Goal: Information Seeking & Learning: Learn about a topic

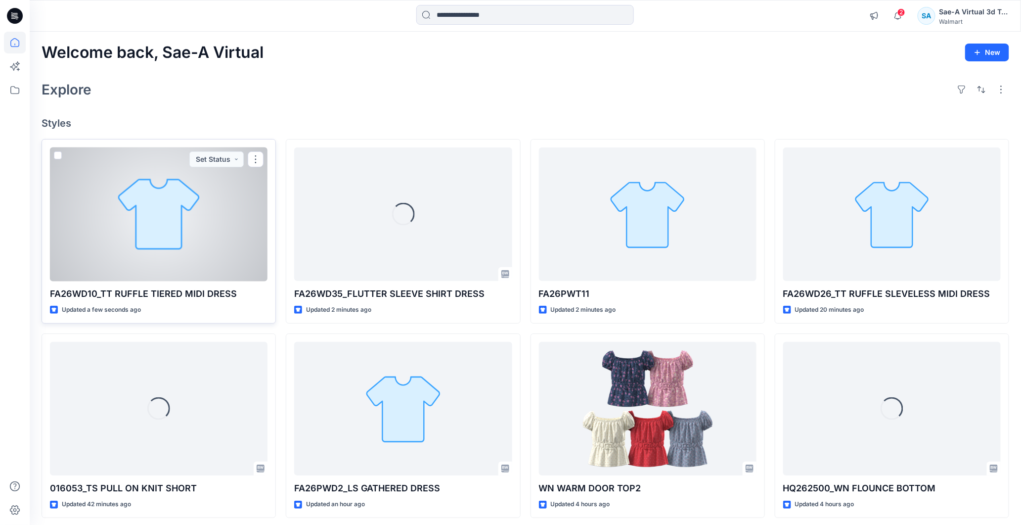
click at [186, 244] on div at bounding box center [159, 214] width 218 height 134
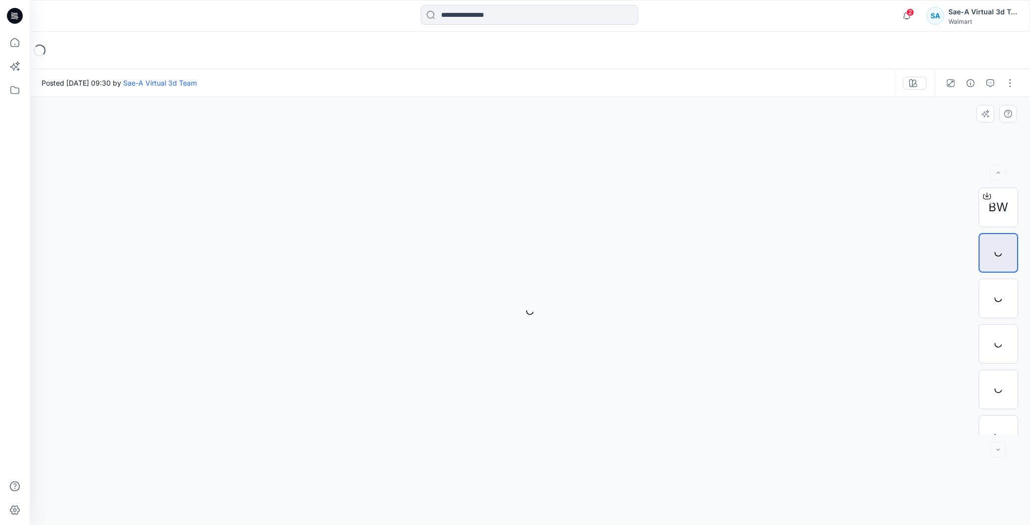
click at [907, 13] on span "2" at bounding box center [911, 12] width 8 height 8
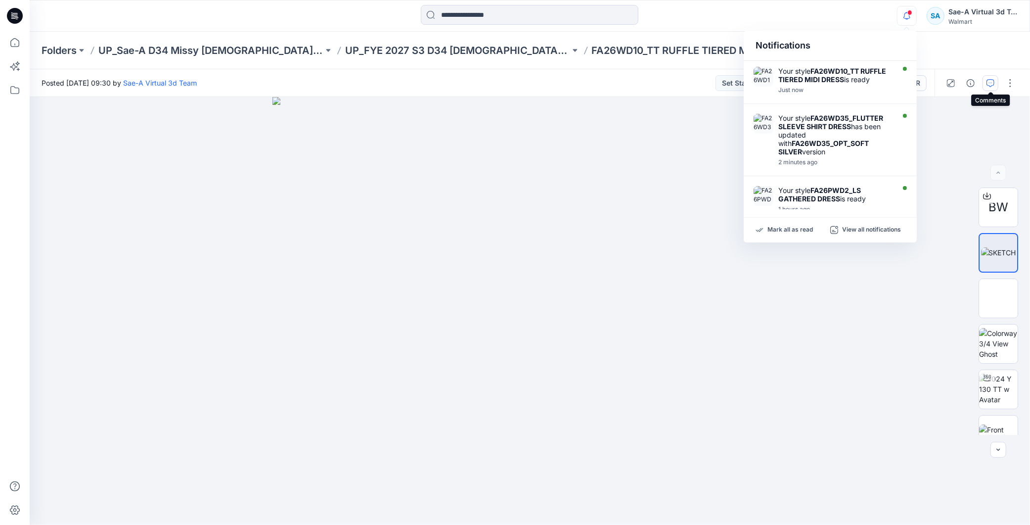
click at [993, 84] on icon "button" at bounding box center [991, 83] width 8 height 8
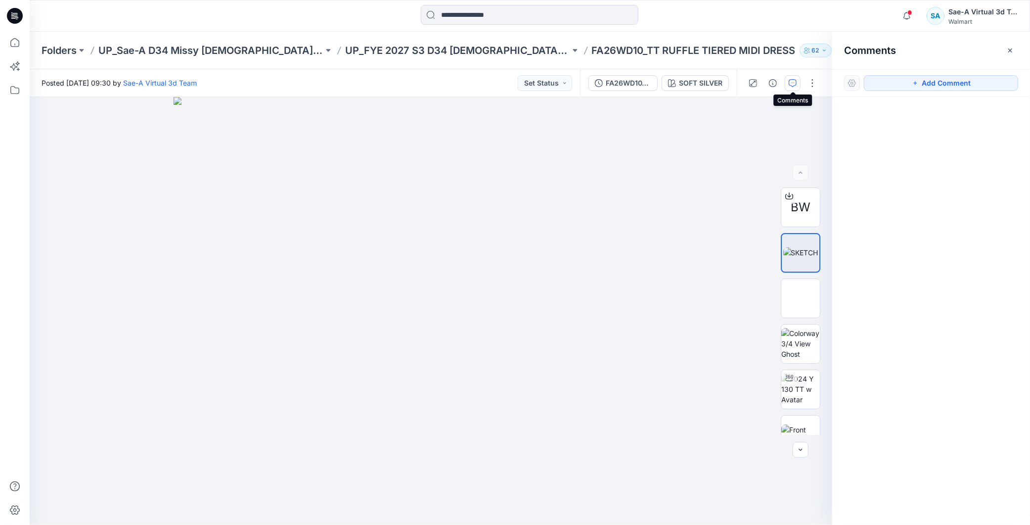
click at [785, 84] on button "button" at bounding box center [793, 83] width 16 height 16
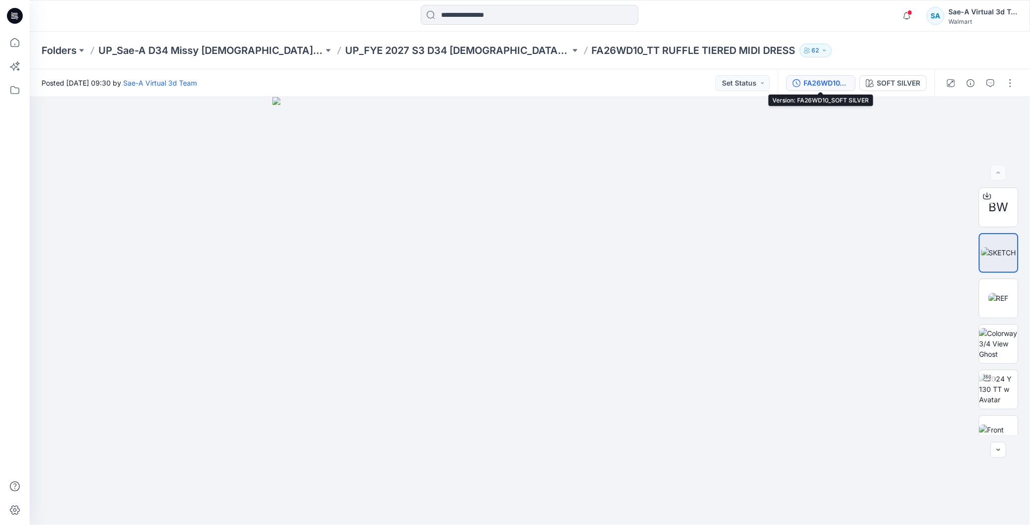
click at [823, 83] on div "FA26WD10_SOFT SILVER" at bounding box center [827, 83] width 46 height 11
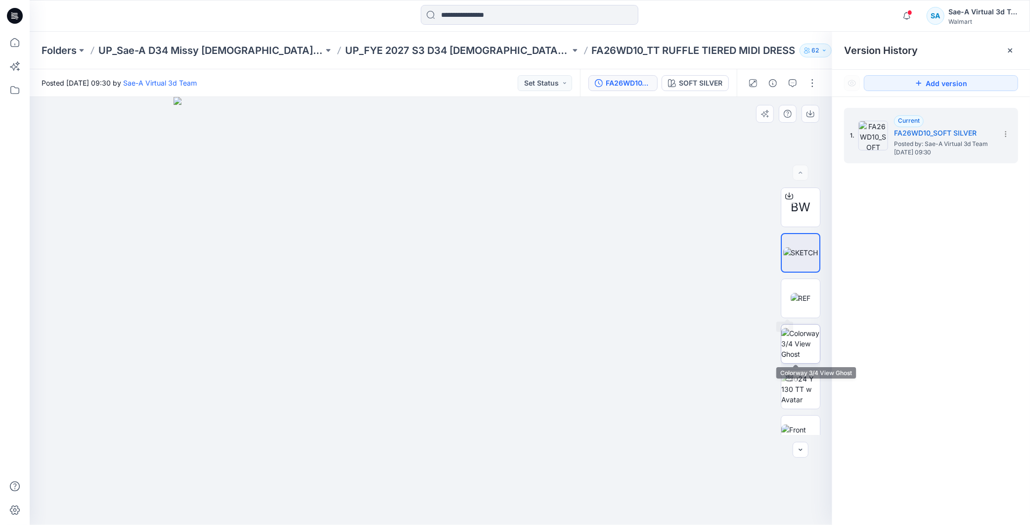
click at [803, 344] on img at bounding box center [800, 343] width 39 height 31
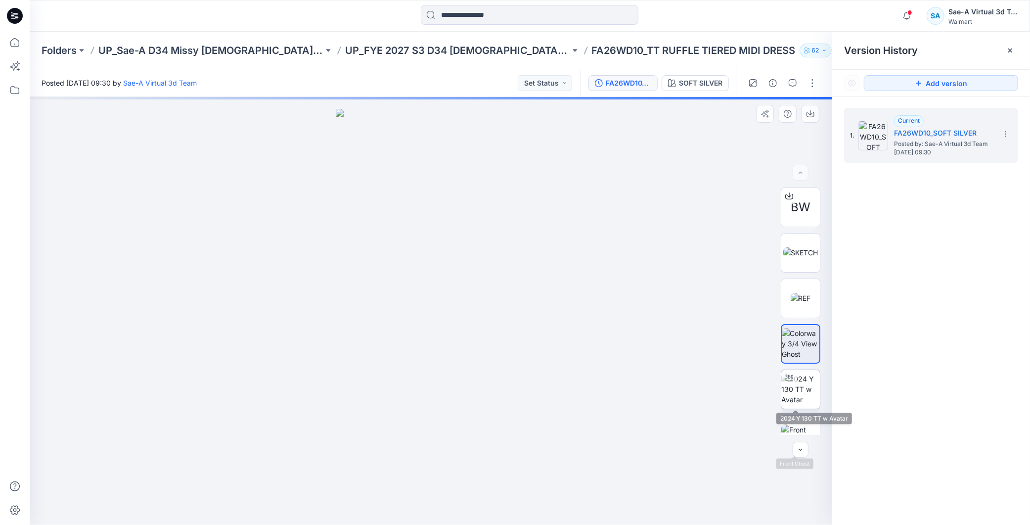
click at [789, 382] on div at bounding box center [789, 378] width 16 height 16
drag, startPoint x: 491, startPoint y: 313, endPoint x: 493, endPoint y: 241, distance: 71.2
drag, startPoint x: 501, startPoint y: 265, endPoint x: 500, endPoint y: 270, distance: 5.5
drag, startPoint x: 521, startPoint y: 331, endPoint x: 517, endPoint y: 404, distance: 72.3
drag, startPoint x: 476, startPoint y: 508, endPoint x: 511, endPoint y: 262, distance: 248.3
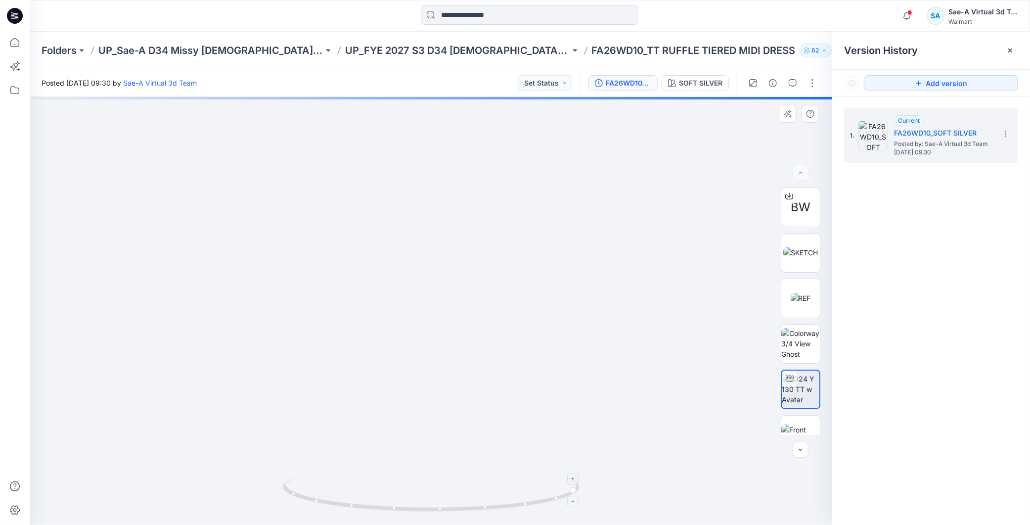
scroll to position [65, 0]
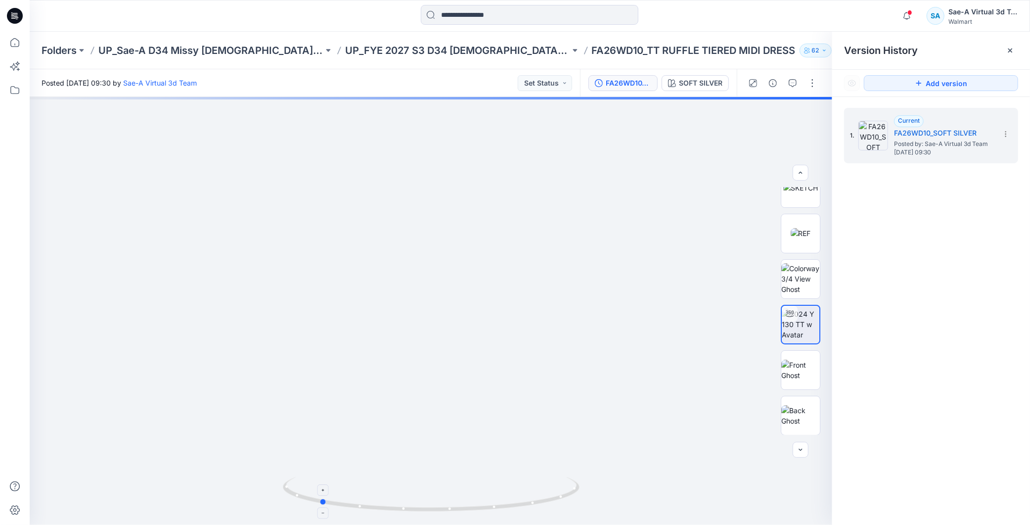
drag, startPoint x: 536, startPoint y: 503, endPoint x: 571, endPoint y: 511, distance: 35.9
click at [571, 511] on icon at bounding box center [432, 495] width 299 height 37
click at [770, 84] on icon "button" at bounding box center [773, 83] width 8 height 8
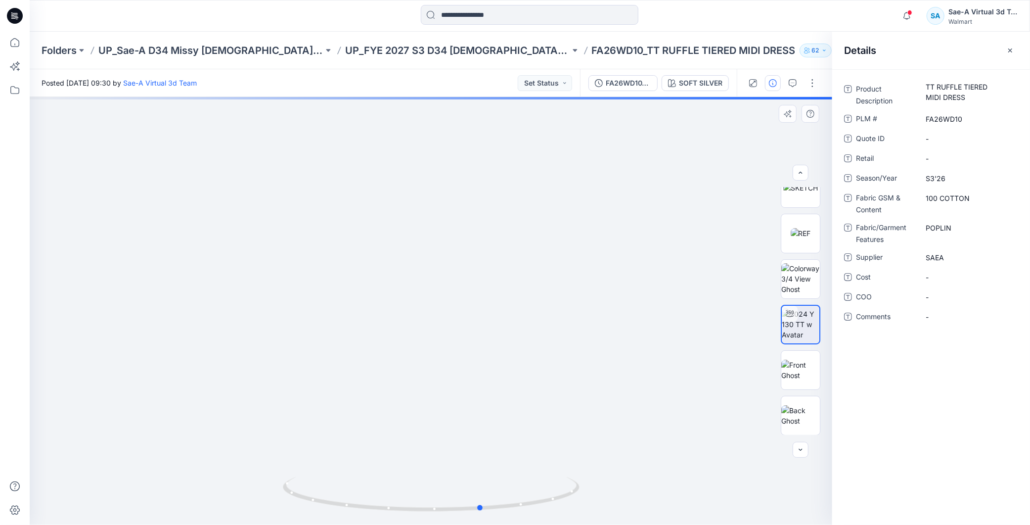
drag, startPoint x: 467, startPoint y: 500, endPoint x: 590, endPoint y: 411, distance: 151.3
click at [629, 496] on div at bounding box center [431, 311] width 803 height 428
drag, startPoint x: 528, startPoint y: 504, endPoint x: 497, endPoint y: 500, distance: 31.5
click at [497, 500] on icon at bounding box center [432, 495] width 299 height 37
drag, startPoint x: 483, startPoint y: 272, endPoint x: 473, endPoint y: 274, distance: 9.6
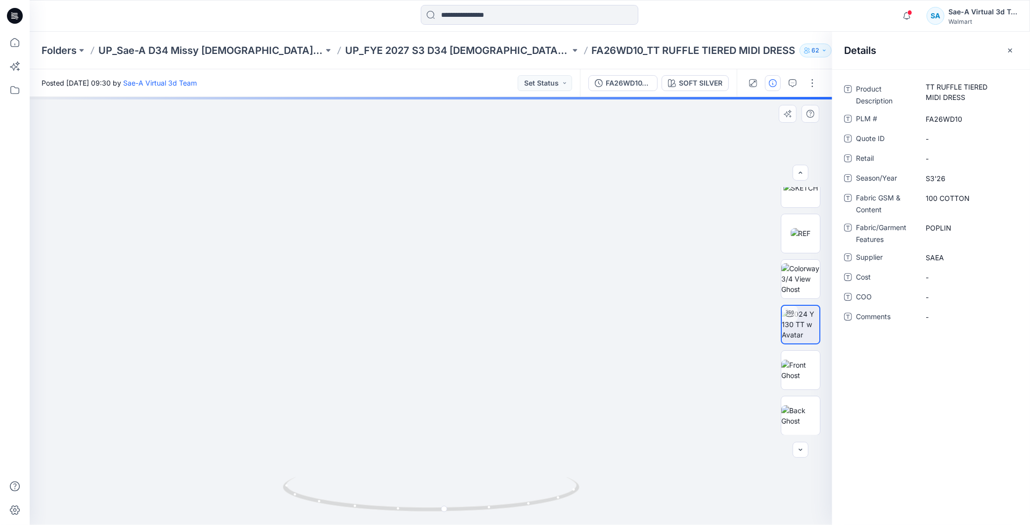
drag, startPoint x: 335, startPoint y: 224, endPoint x: 412, endPoint y: 264, distance: 86.7
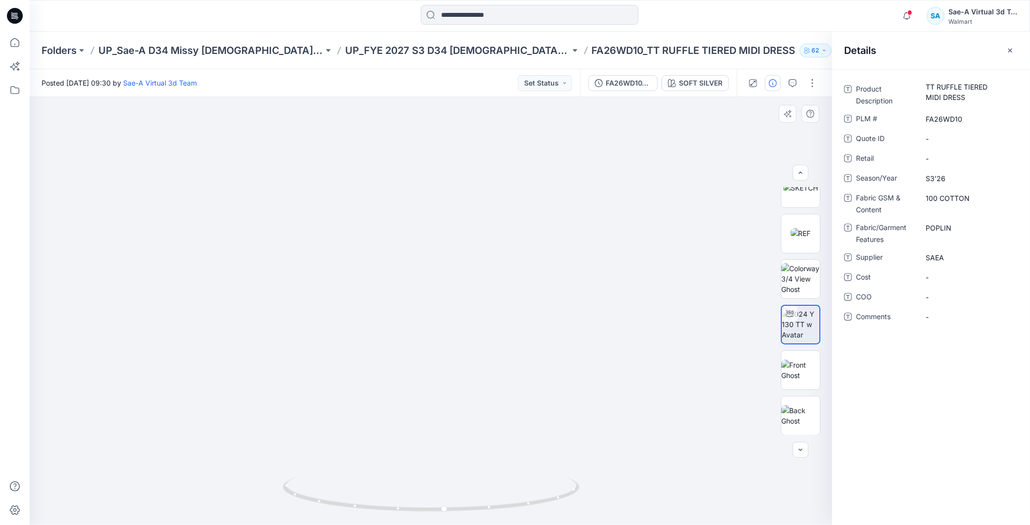
drag, startPoint x: 533, startPoint y: 275, endPoint x: 539, endPoint y: 141, distance: 134.7
drag, startPoint x: 528, startPoint y: 494, endPoint x: 615, endPoint y: 487, distance: 87.3
click at [615, 487] on div at bounding box center [431, 311] width 803 height 428
drag, startPoint x: 139, startPoint y: 334, endPoint x: 191, endPoint y: 324, distance: 52.9
click at [139, 334] on img at bounding box center [370, 186] width 1113 height 677
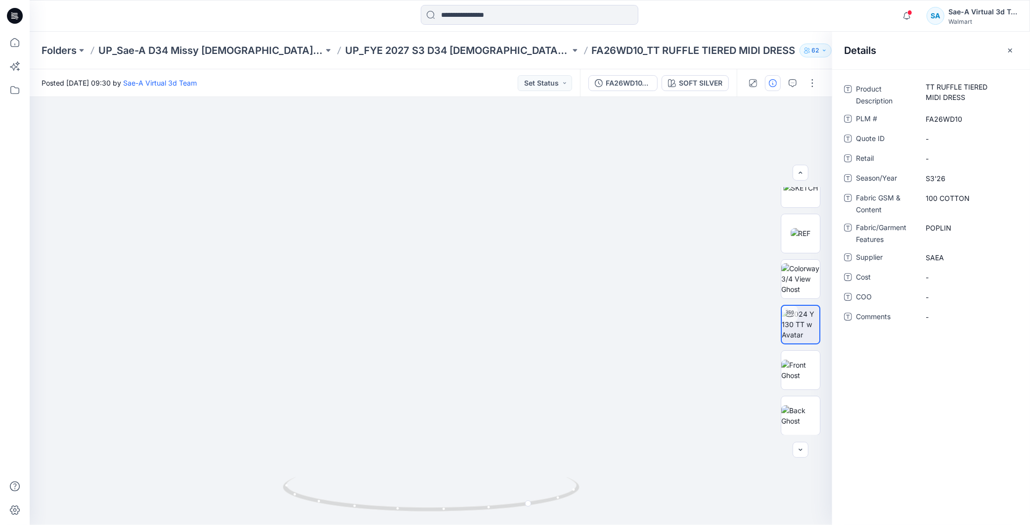
click at [954, 406] on div "Product Description TT RUFFLE TIERED MIDI DRESS PLM # FA26WD10 Quote ID - Retai…" at bounding box center [931, 297] width 198 height 456
drag, startPoint x: 484, startPoint y: 412, endPoint x: 418, endPoint y: 522, distance: 128.8
click at [442, 52] on p "UP_FYE 2027 S3 D34 [DEMOGRAPHIC_DATA] Dresses" at bounding box center [457, 51] width 225 height 14
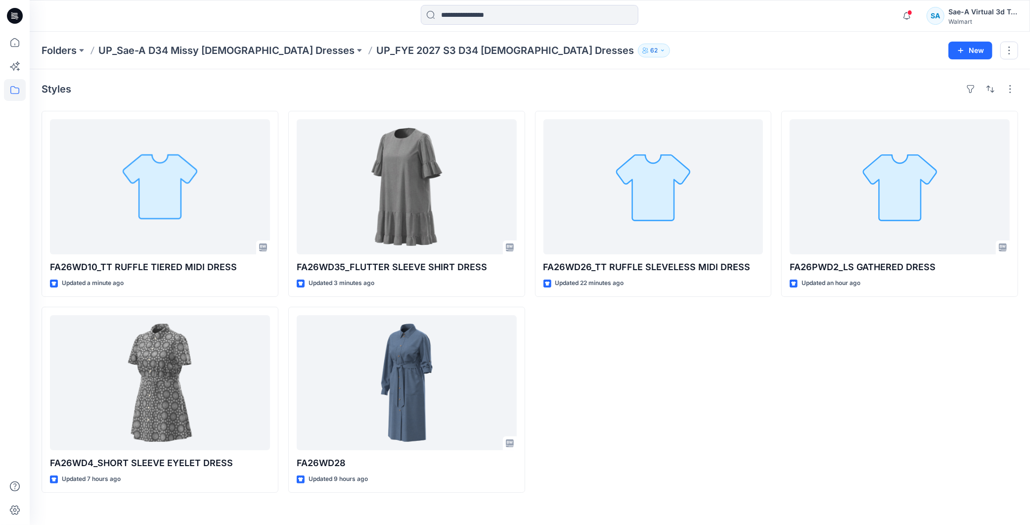
click at [798, 437] on div "FA26PWD2_LS GATHERED DRESS Updated an hour ago" at bounding box center [899, 302] width 237 height 382
